Goal: Find specific page/section: Find specific page/section

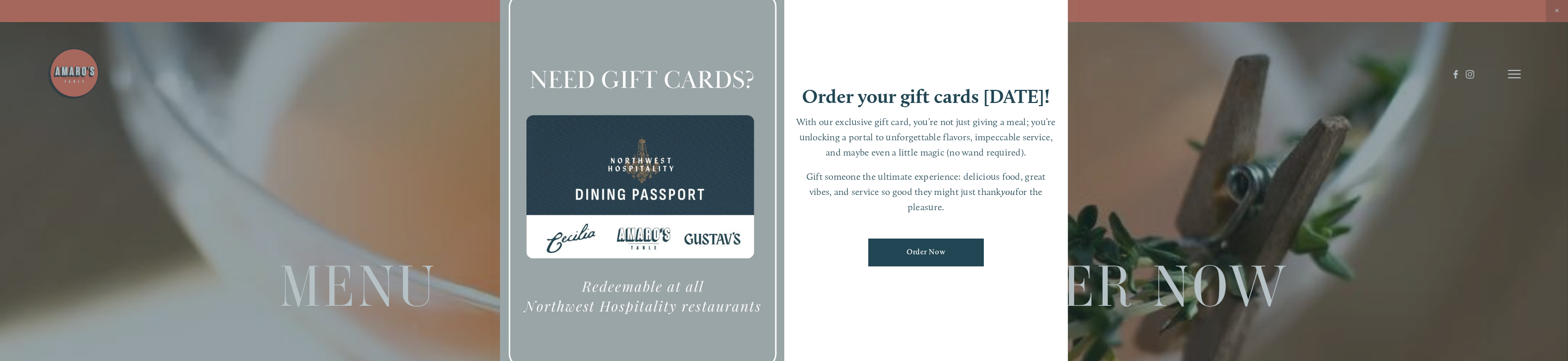
scroll to position [22, 0]
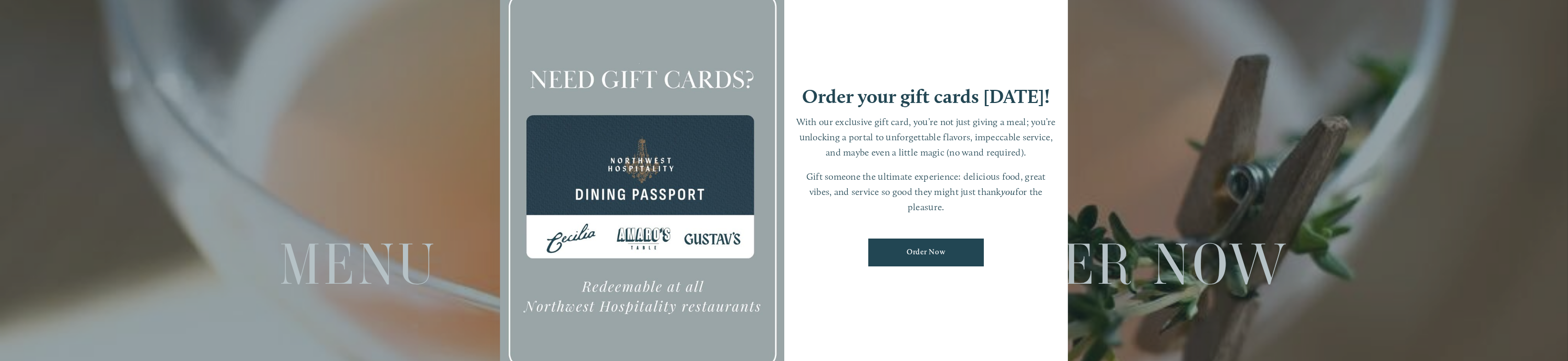
click at [333, 262] on div at bounding box center [784, 180] width 1568 height 361
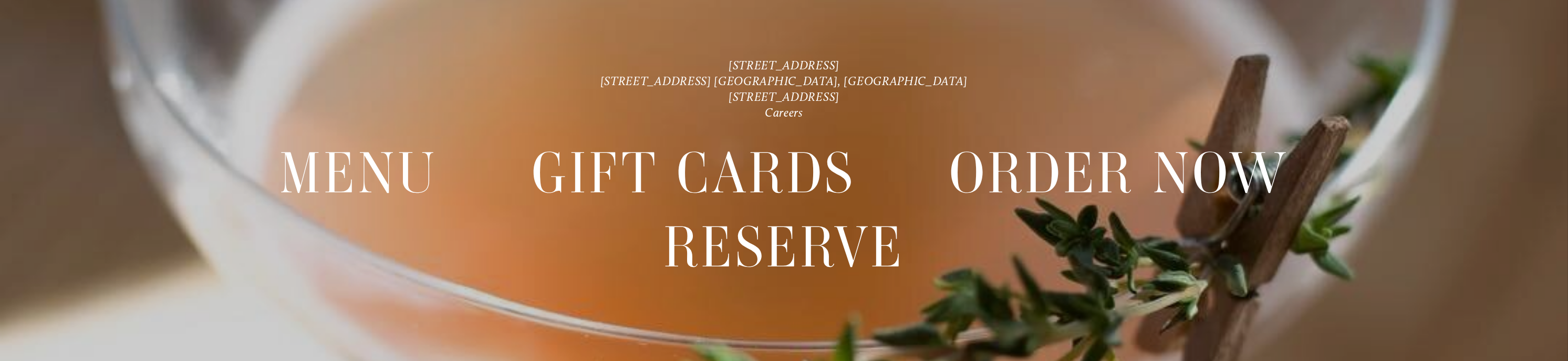
scroll to position [109, 0]
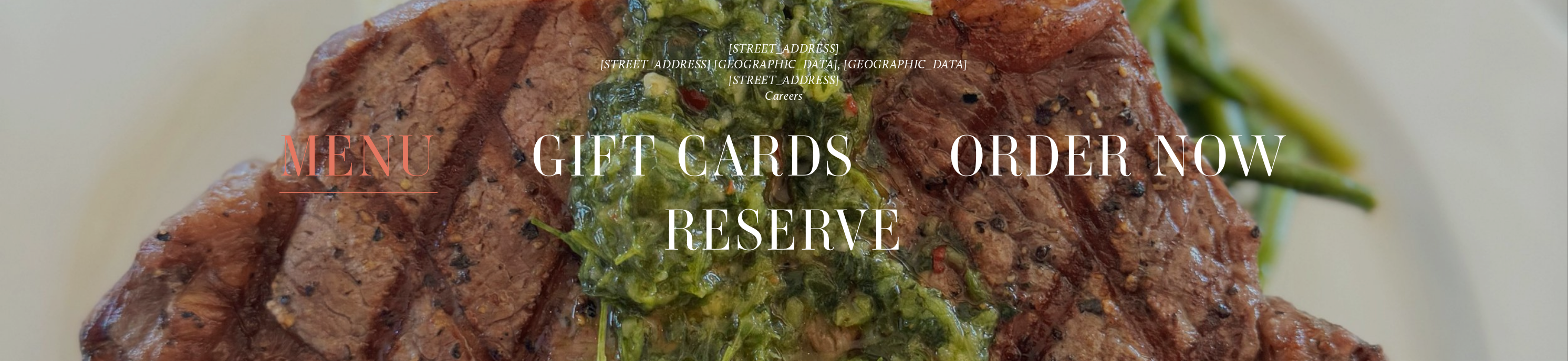
click at [359, 155] on span "Menu" at bounding box center [359, 156] width 159 height 73
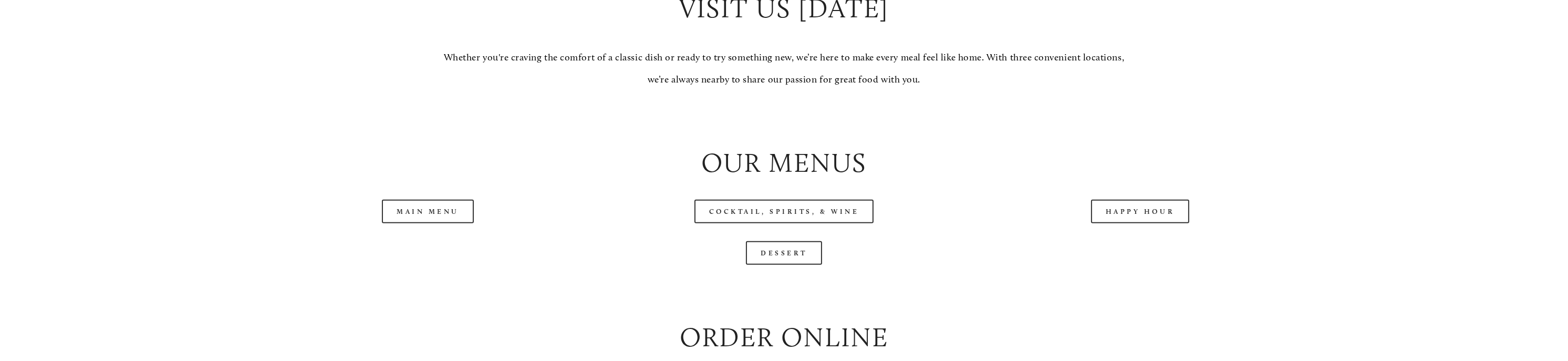
scroll to position [1401, 0]
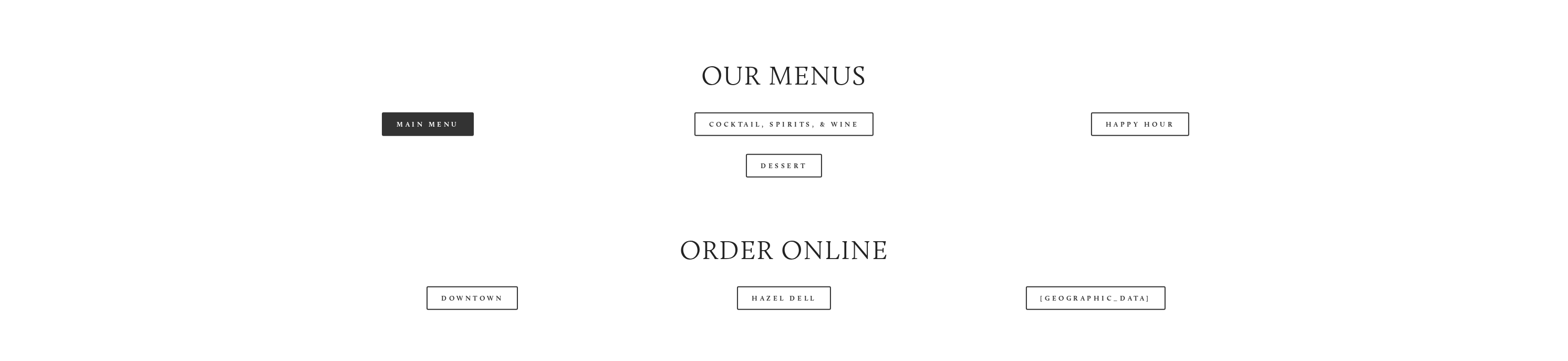
click at [428, 127] on link "Main Menu" at bounding box center [428, 124] width 92 height 24
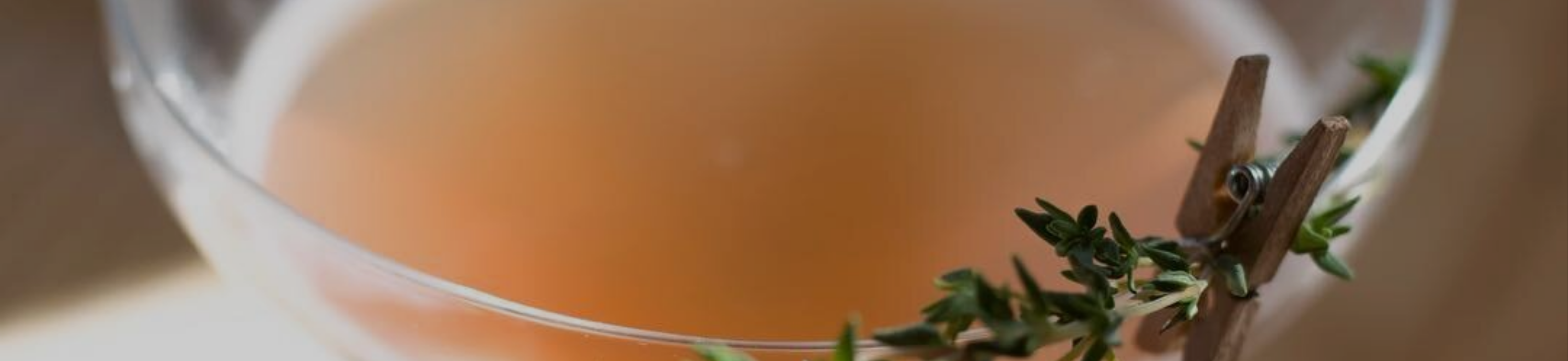
scroll to position [22, 0]
